Goal: Task Accomplishment & Management: Manage account settings

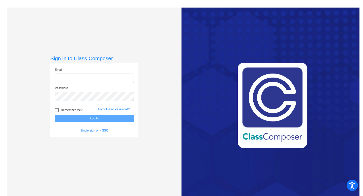
type input "[EMAIL_ADDRESS][DOMAIN_NAME]"
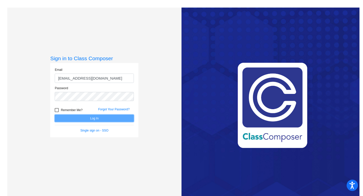
click at [76, 115] on button "Log In" at bounding box center [94, 118] width 79 height 7
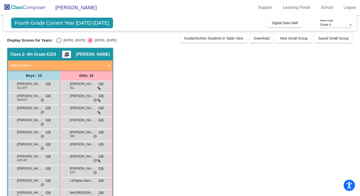
click at [70, 52] on mat-icon "picture_as_pdf" at bounding box center [67, 55] width 6 height 7
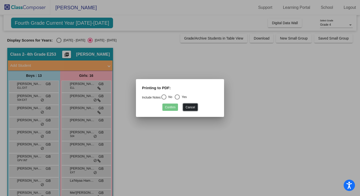
click at [189, 107] on button "Cancel" at bounding box center [190, 107] width 14 height 7
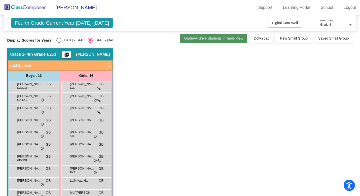
click at [204, 36] on span "Grade/Archive Students in Table View" at bounding box center [213, 38] width 59 height 4
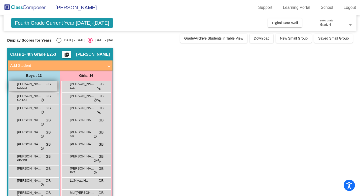
click at [32, 85] on span "[PERSON_NAME]" at bounding box center [29, 83] width 25 height 5
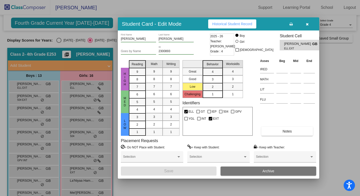
click at [308, 24] on icon "button" at bounding box center [307, 24] width 3 height 4
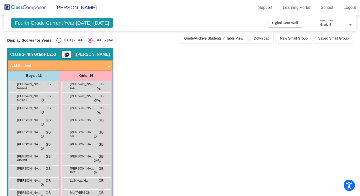
click at [98, 21] on span "Fourth Grade Current Year [DATE]-[DATE]" at bounding box center [62, 23] width 102 height 11
click at [70, 5] on span "[PERSON_NAME]" at bounding box center [73, 8] width 46 height 8
click at [287, 23] on span "Digital Data Wall" at bounding box center [285, 23] width 26 height 4
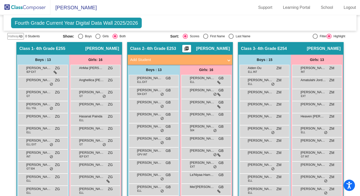
scroll to position [87, 0]
click at [120, 21] on span "Fourth Grade Current Year Digital Data Wall 2025/2026" at bounding box center [76, 23] width 131 height 11
click at [313, 34] on div at bounding box center [315, 35] width 5 height 5
click at [315, 39] on input "Filter" at bounding box center [315, 39] width 0 height 0
click at [313, 34] on div at bounding box center [315, 35] width 5 height 5
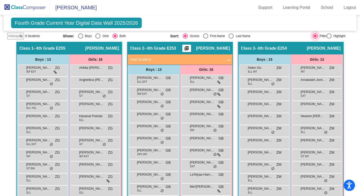
click at [315, 39] on input "Filter" at bounding box center [315, 39] width 0 height 0
radio input "true"
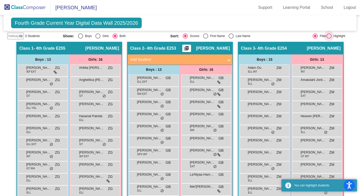
click at [327, 35] on div at bounding box center [329, 35] width 5 height 5
click at [329, 39] on input "Highlight" at bounding box center [329, 39] width 0 height 0
radio input "true"
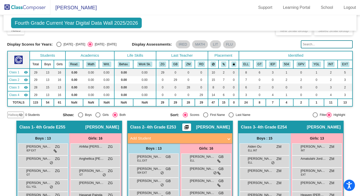
scroll to position [0, 0]
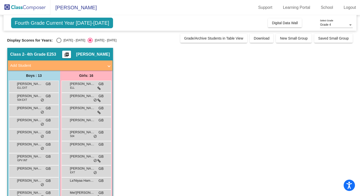
click at [160, 94] on app-classroom "Class 2 - 4th Grade E253 picture_as_pdf [PERSON_NAME] Add Student First Name La…" at bounding box center [180, 165] width 346 height 234
click at [55, 40] on div "Display Scores for Years: [DATE] - [DATE] [DATE] - [DATE]" at bounding box center [92, 40] width 171 height 5
click at [58, 40] on div "Select an option" at bounding box center [58, 40] width 5 height 5
click at [59, 43] on input "[DATE] - [DATE]" at bounding box center [59, 43] width 0 height 0
radio input "true"
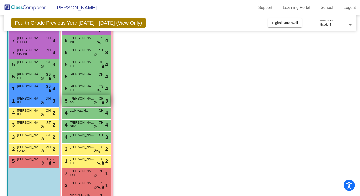
scroll to position [86, 0]
